Goal: Task Accomplishment & Management: Manage account settings

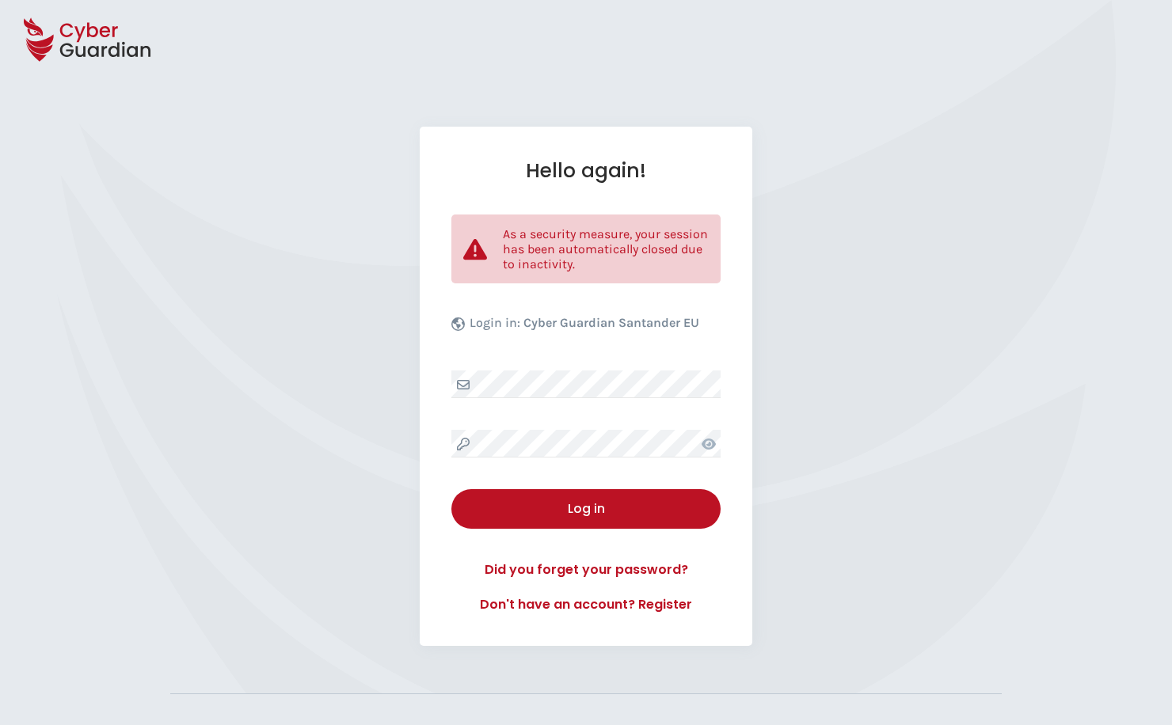
select select "English"
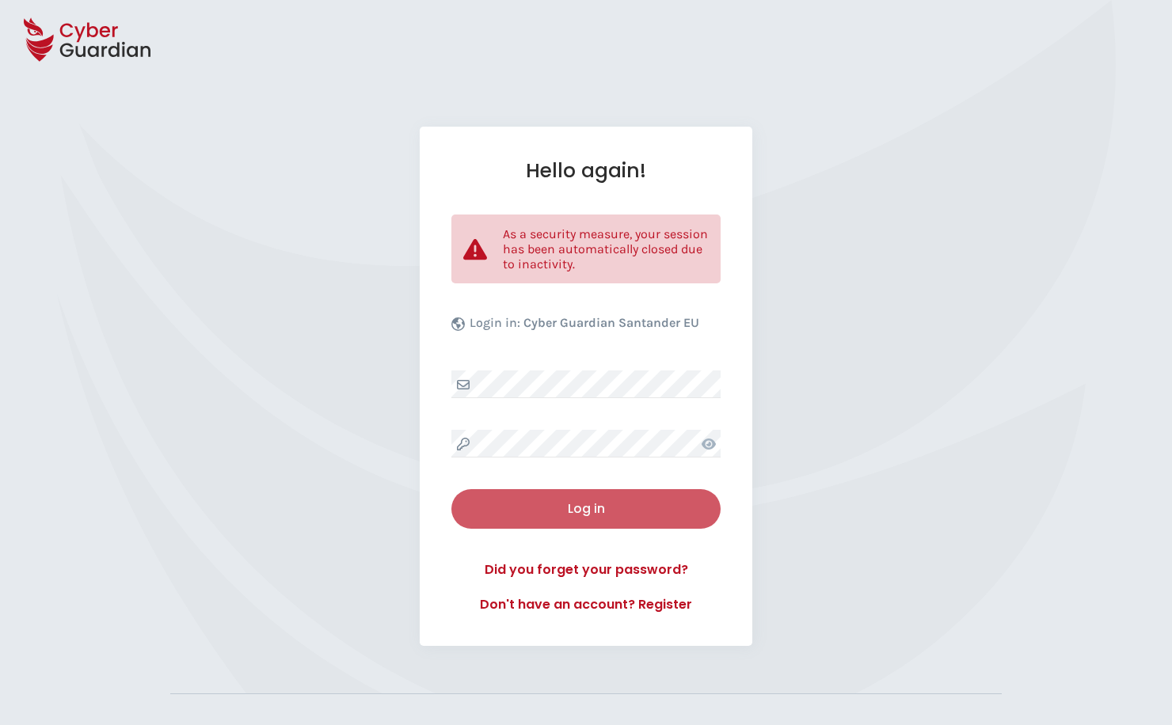
click at [583, 512] on div "Log in" at bounding box center [585, 509] width 245 height 19
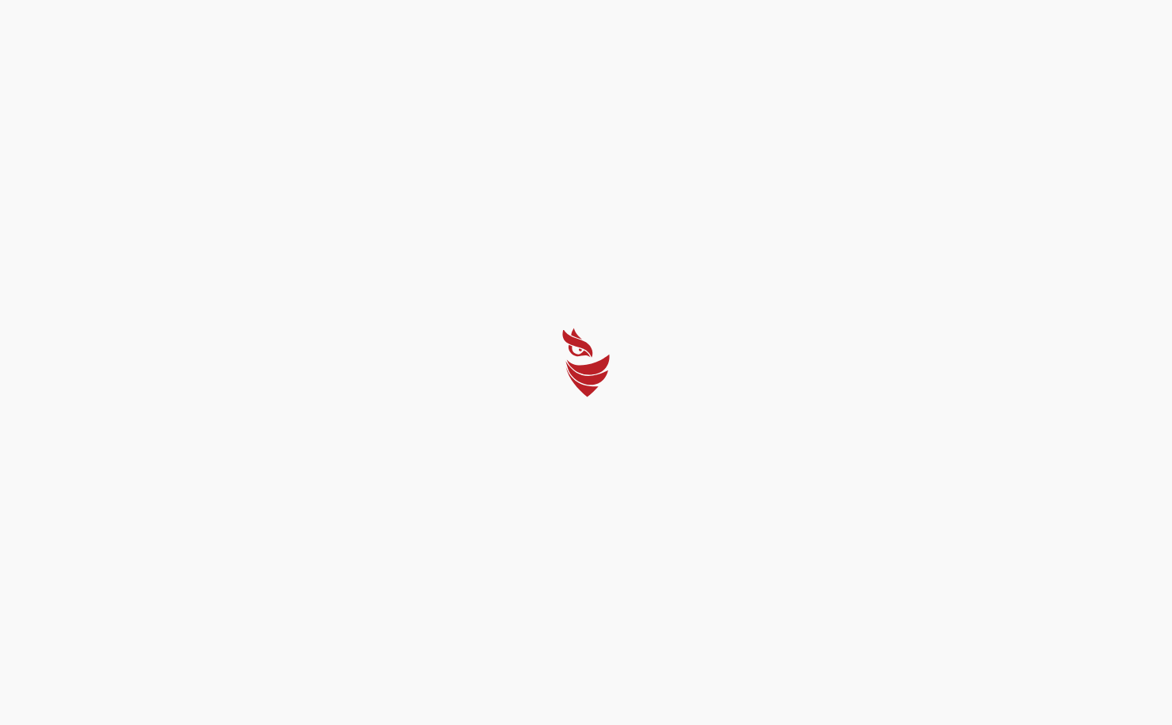
select select "English"
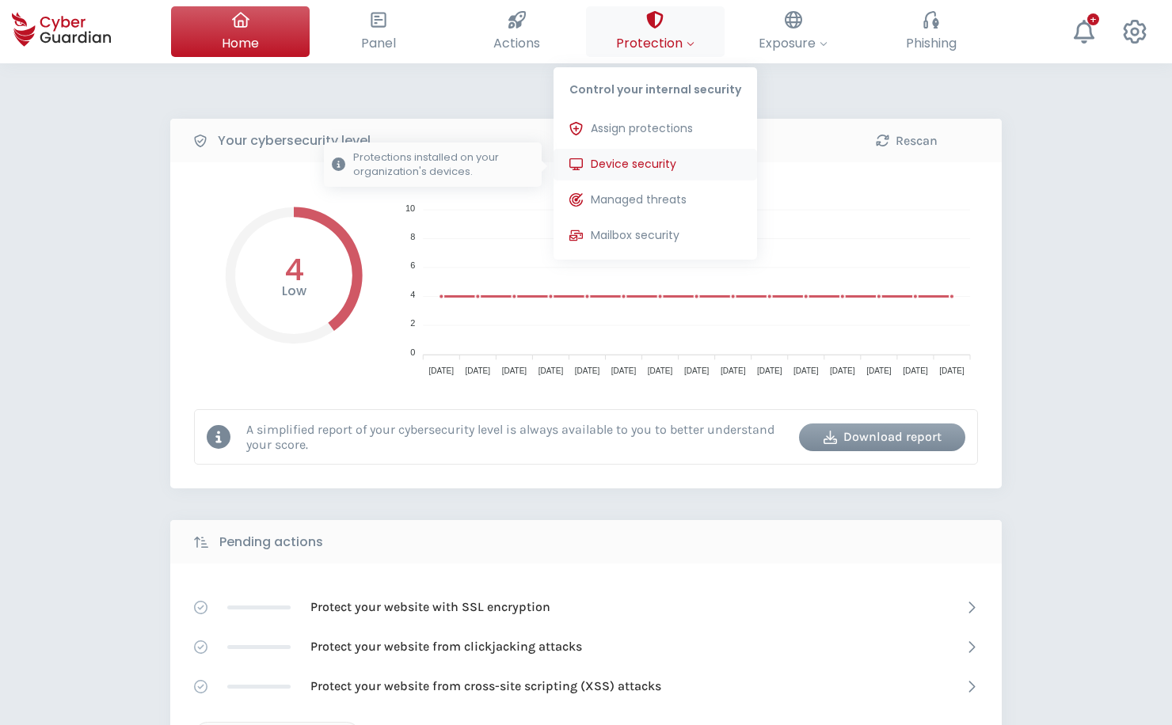
click at [619, 169] on span "Device security" at bounding box center [633, 164] width 85 height 17
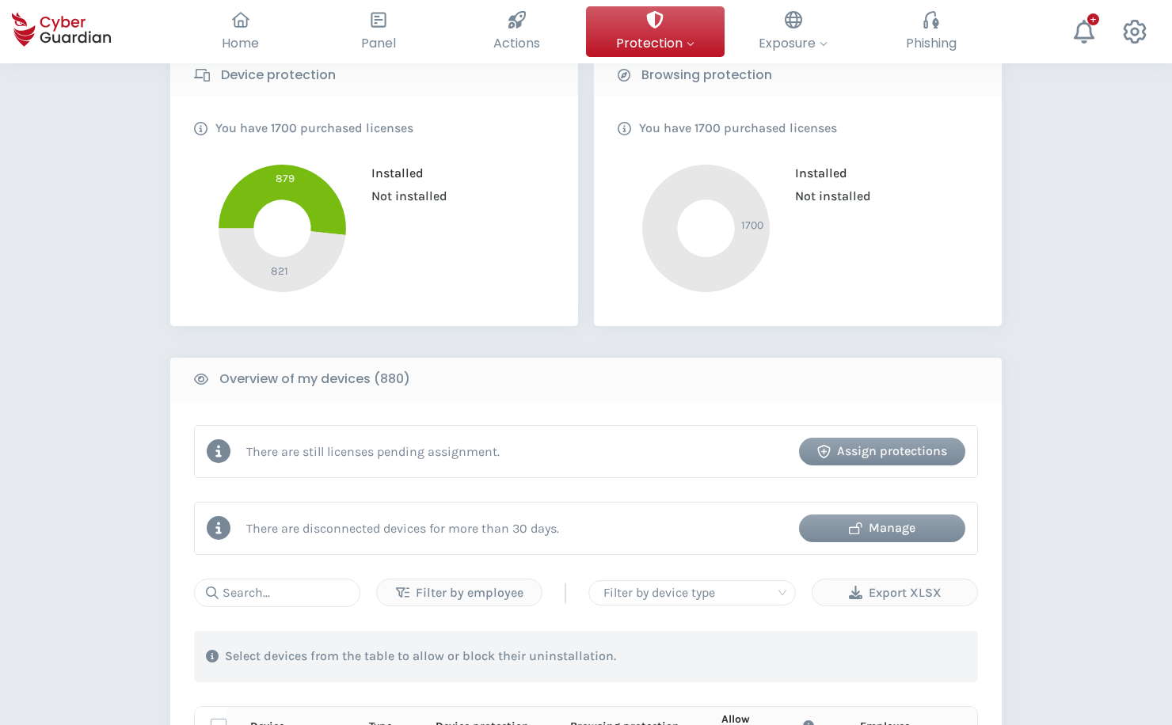
scroll to position [541, 0]
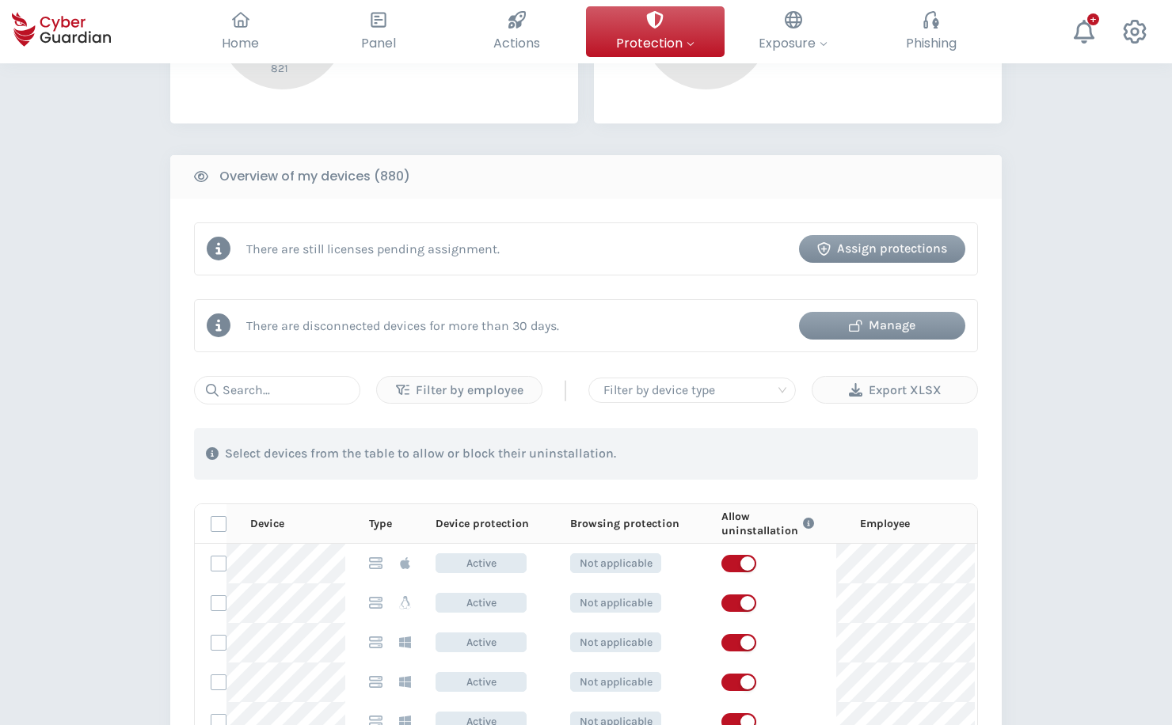
click at [855, 329] on icon "button" at bounding box center [855, 325] width 13 height 13
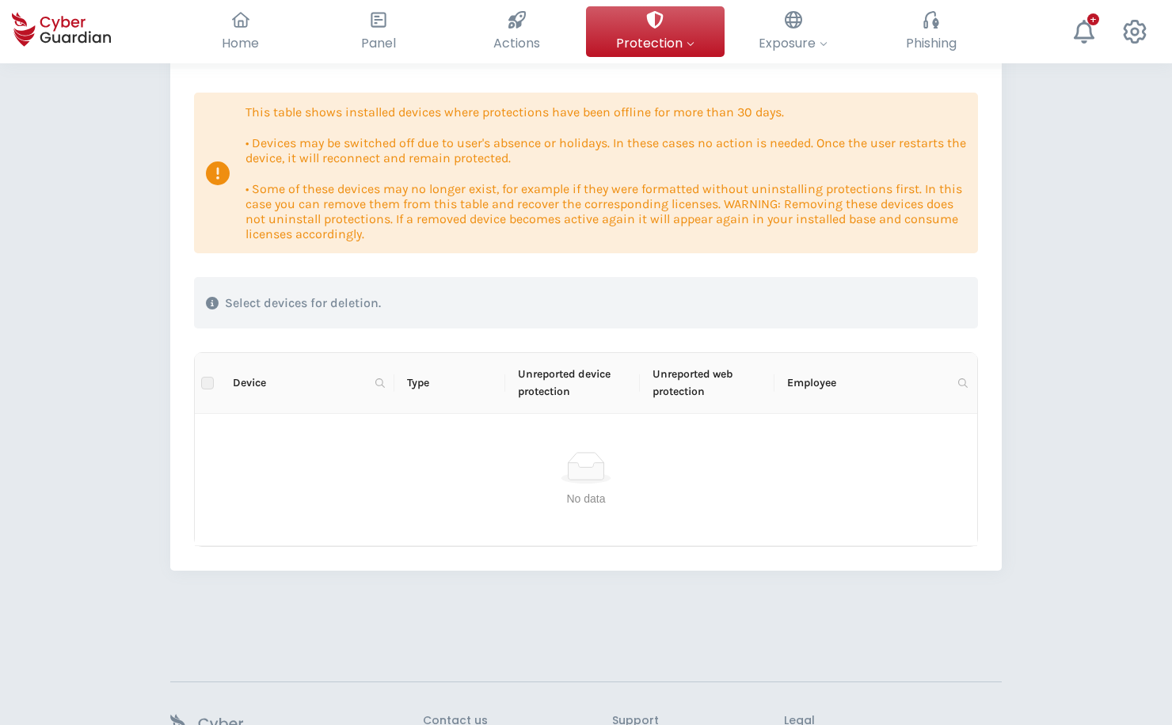
scroll to position [79, 0]
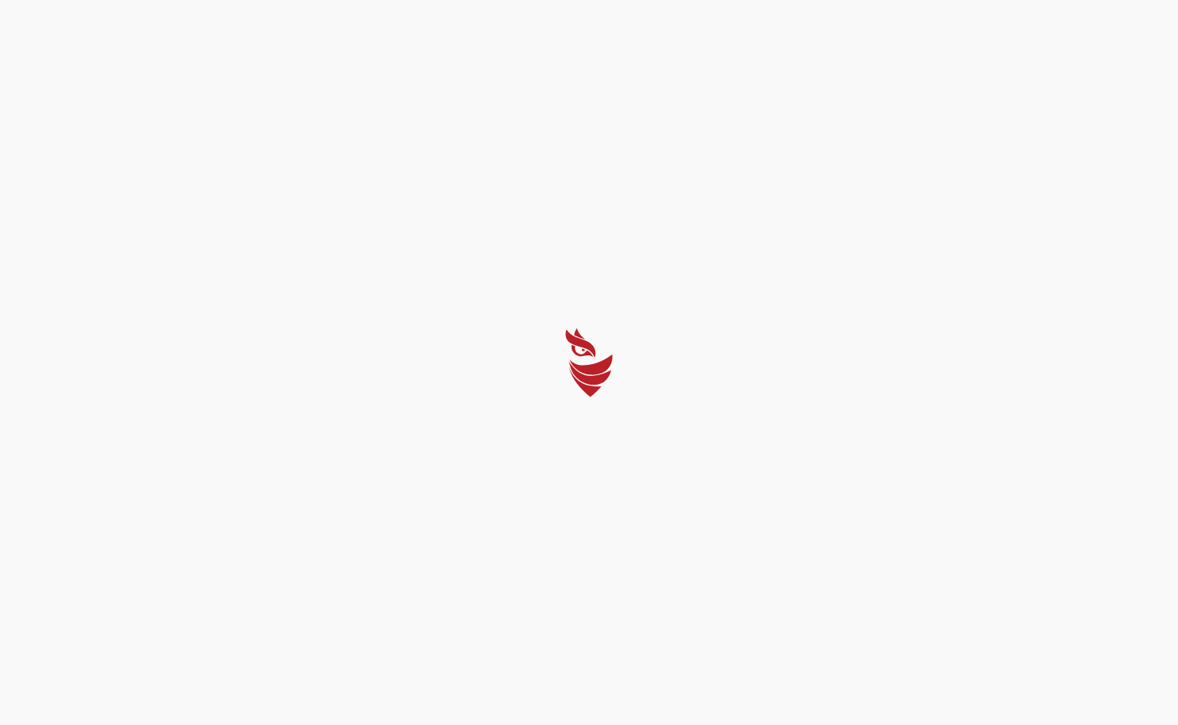
select select "English"
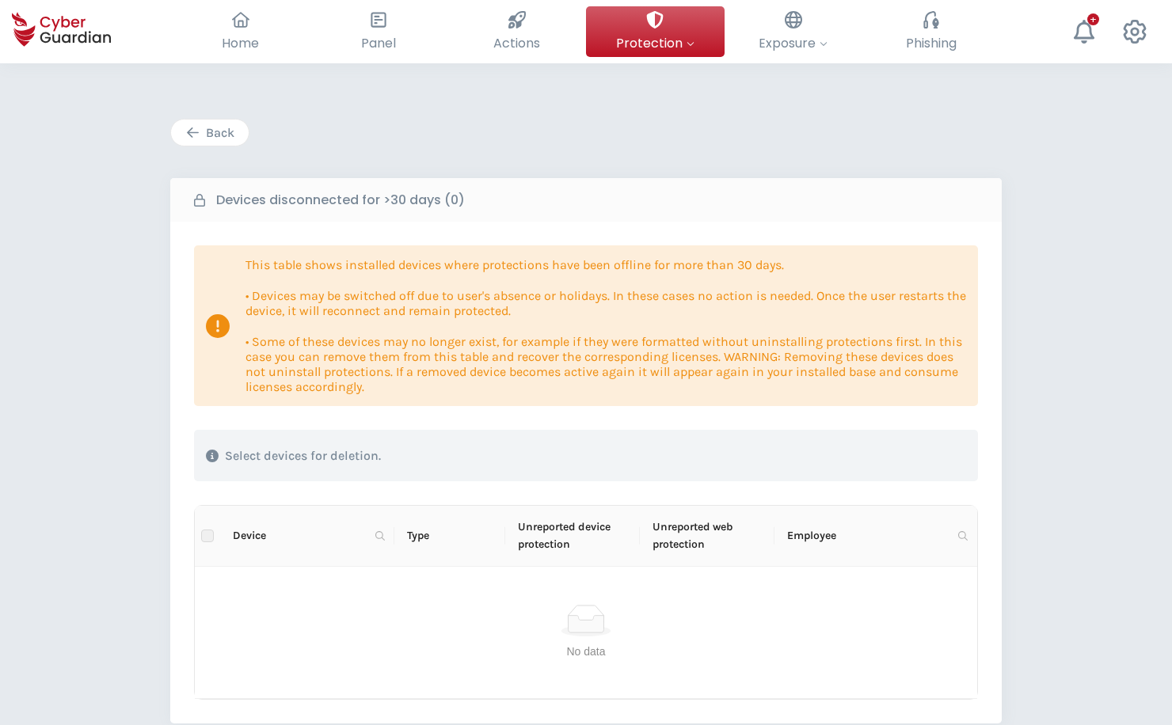
click at [207, 120] on button "Back" at bounding box center [209, 133] width 79 height 28
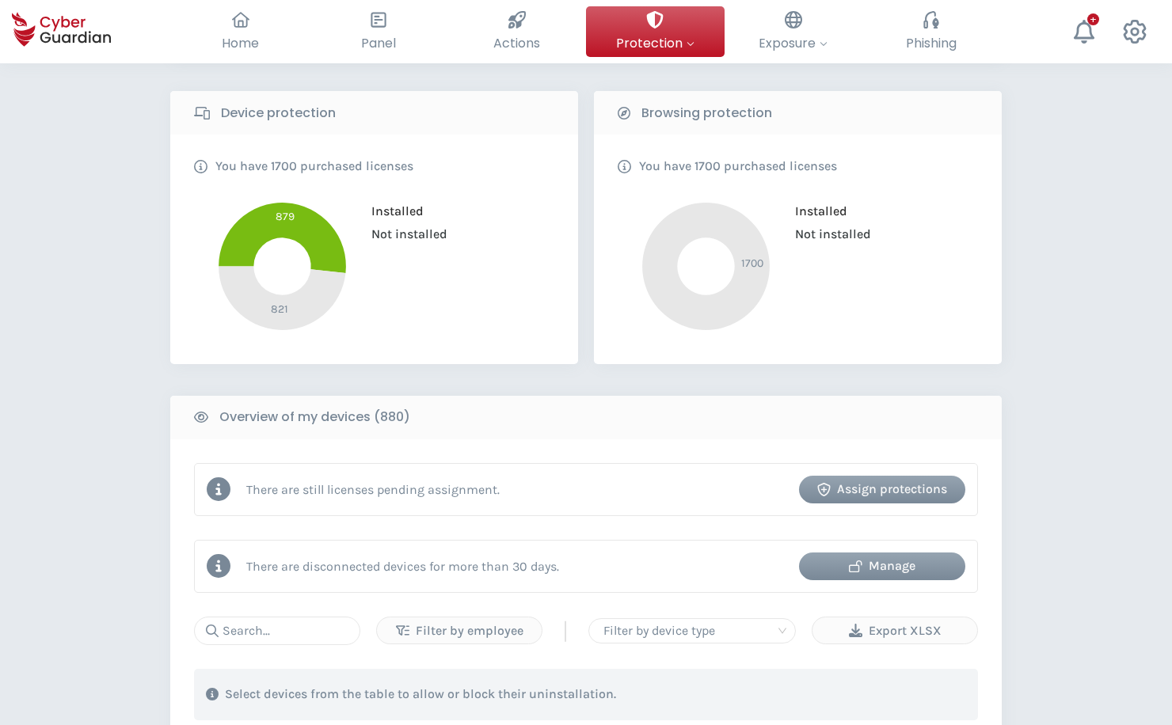
scroll to position [309, 0]
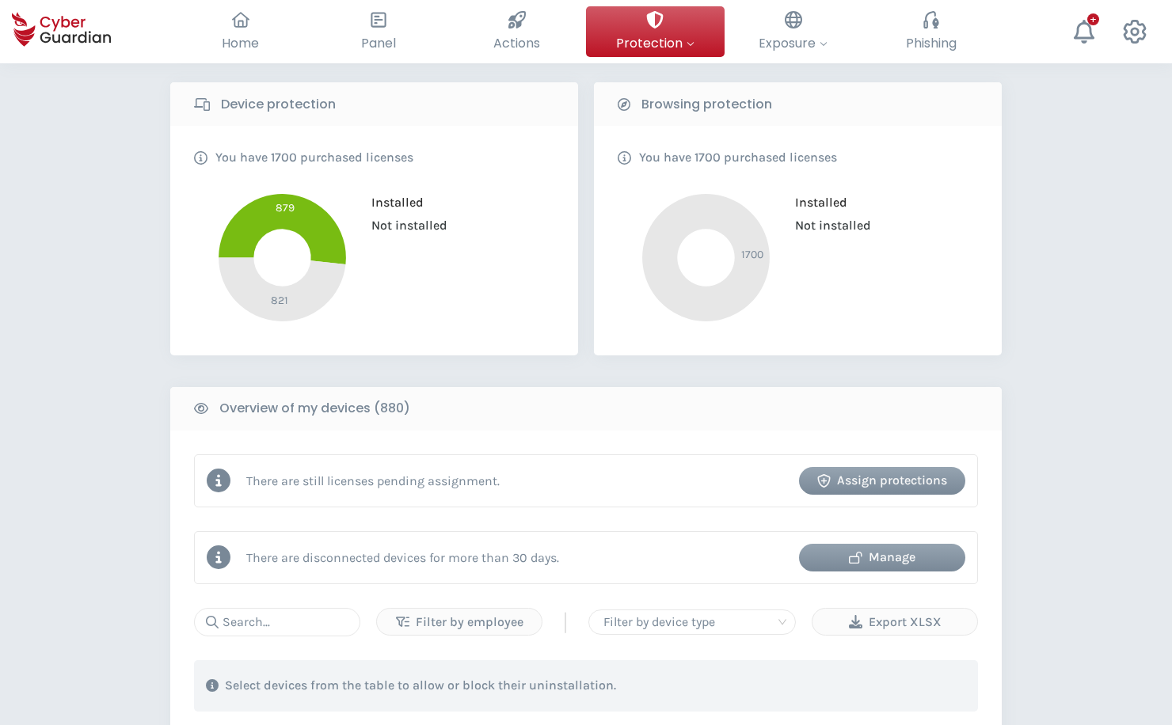
click at [934, 476] on div "Assign protections" at bounding box center [882, 480] width 142 height 19
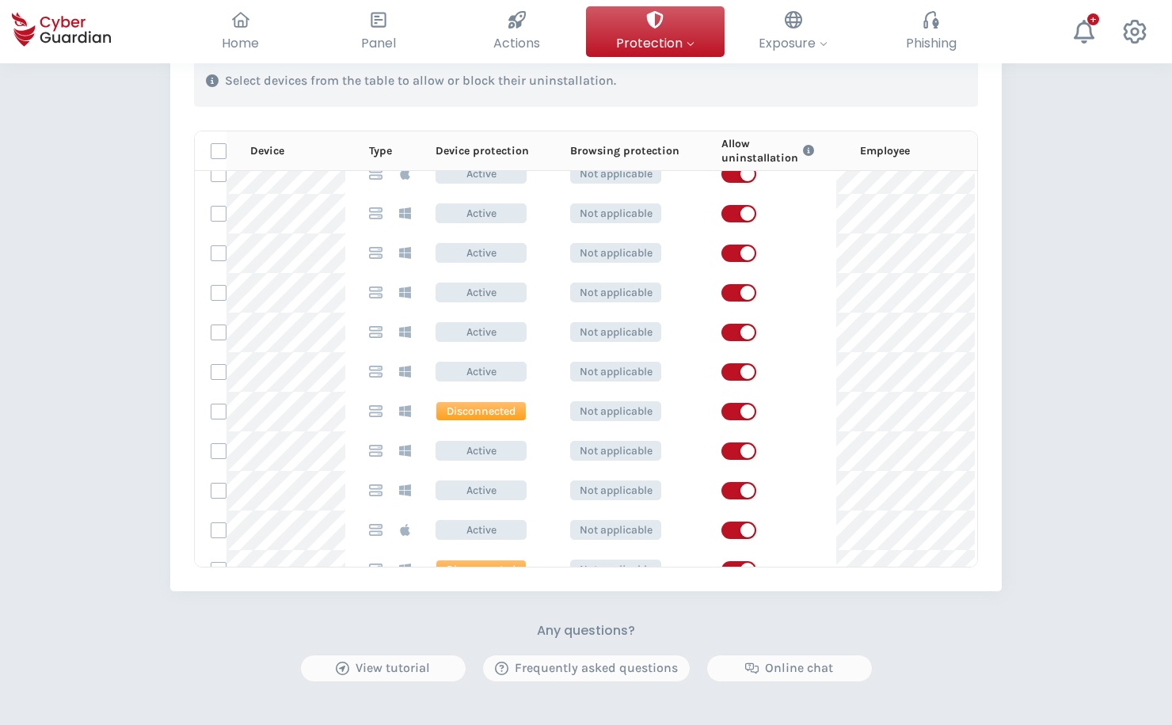
scroll to position [2787, 0]
click at [498, 150] on p "Device protection" at bounding box center [481, 151] width 93 height 14
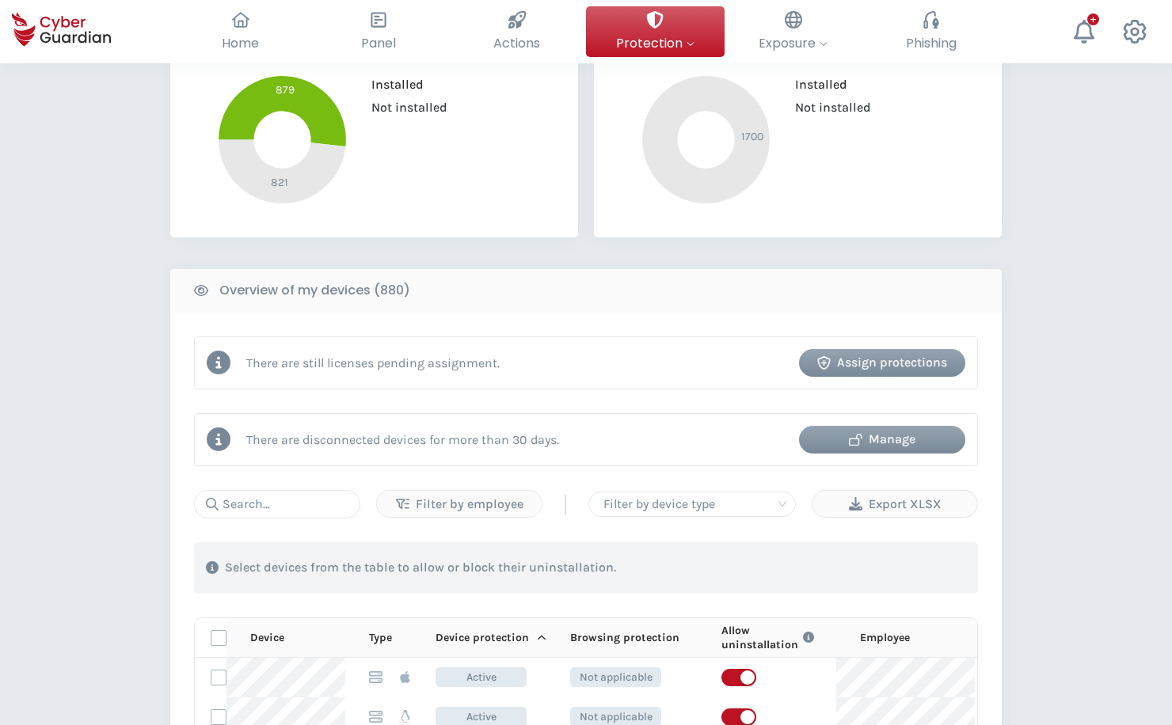
scroll to position [475, 0]
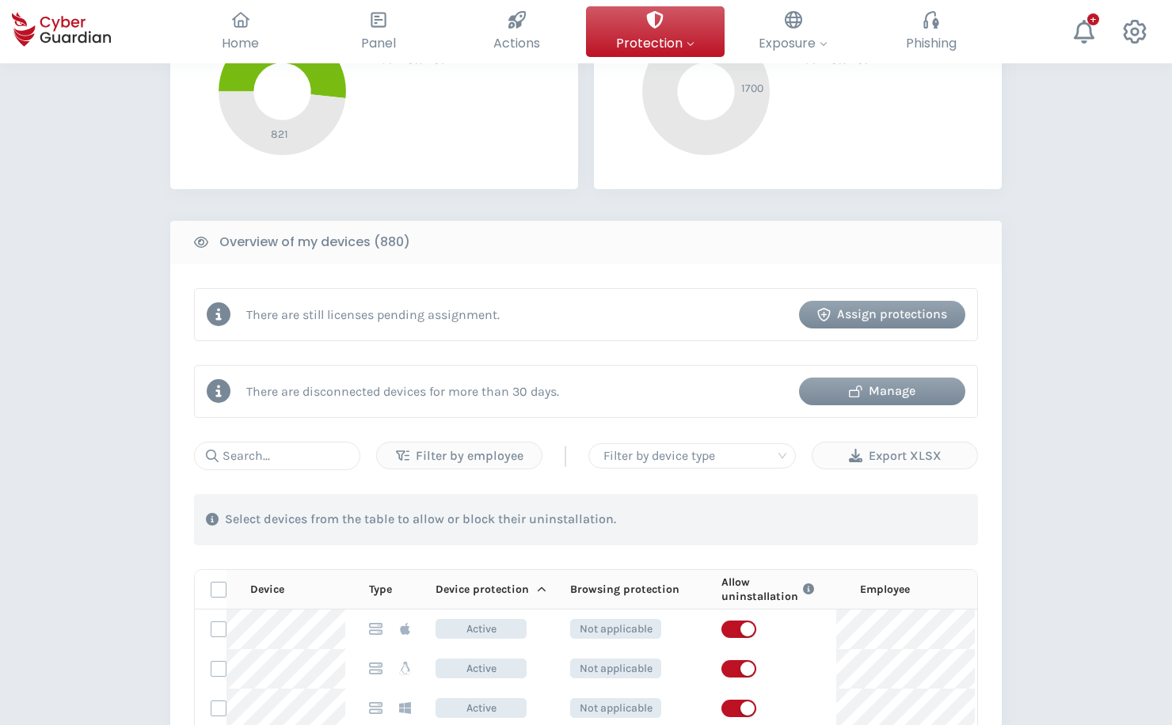
click at [534, 596] on th "Device protection" at bounding box center [479, 590] width 135 height 40
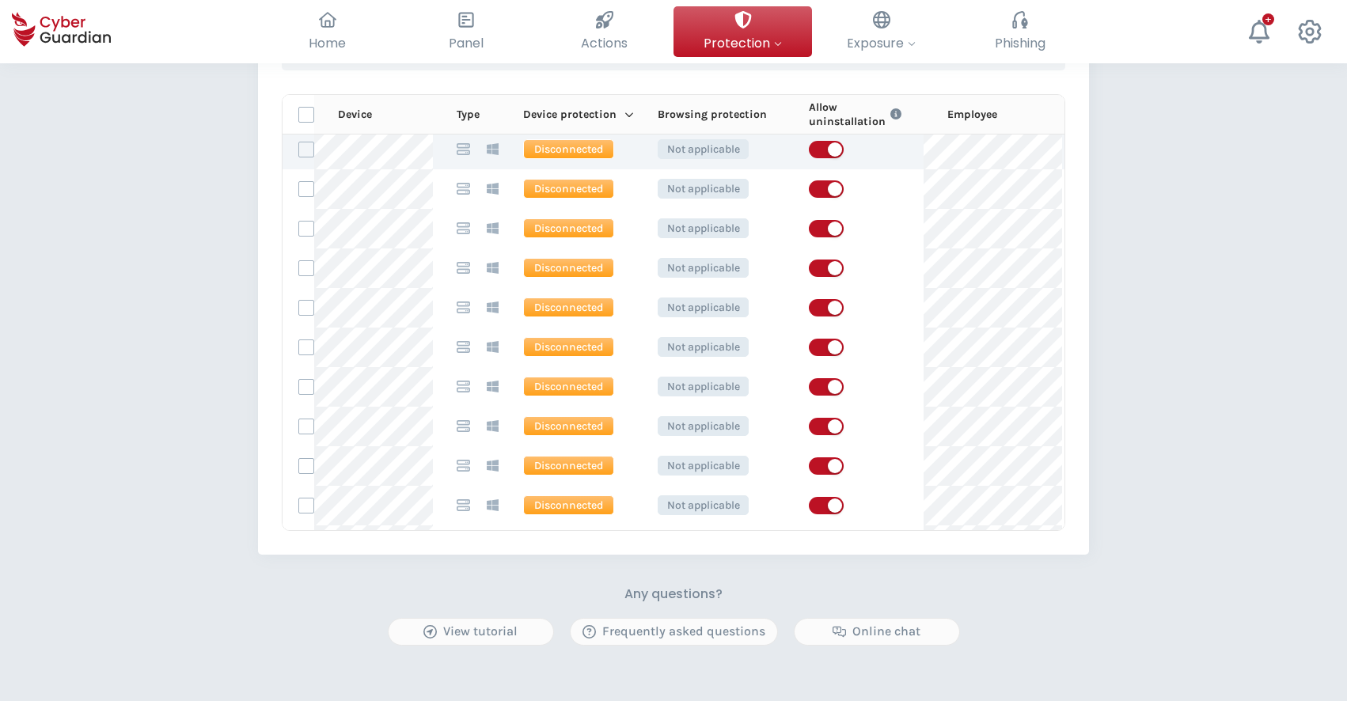
scroll to position [2380, 0]
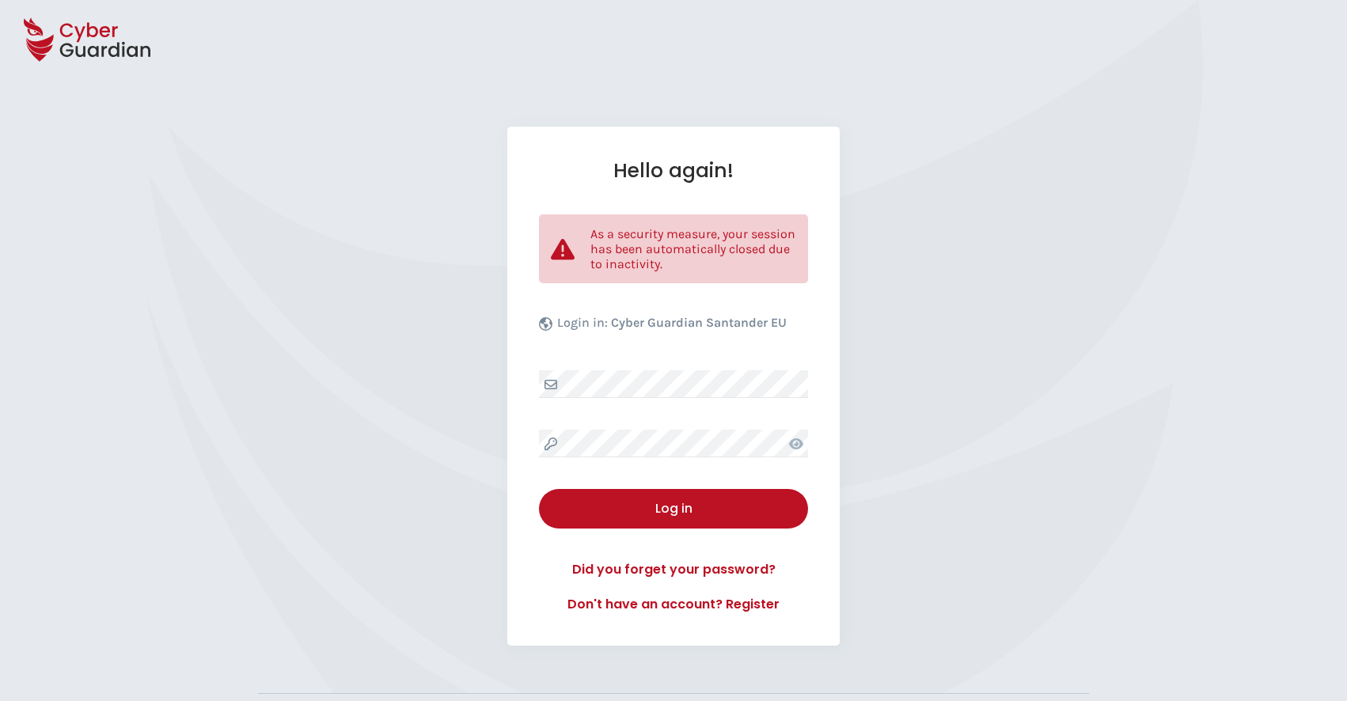
select select "English"
